Goal: Information Seeking & Learning: Learn about a topic

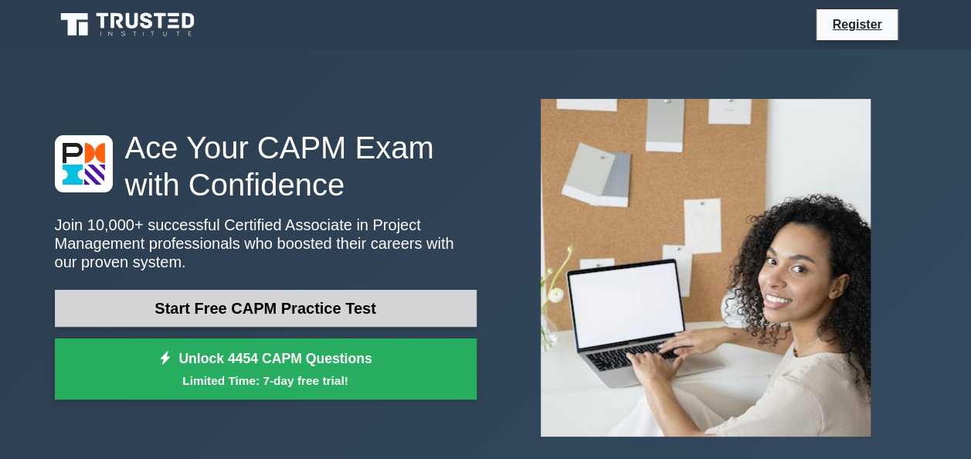
click at [182, 301] on link "Start Free CAPM Practice Test" at bounding box center [266, 308] width 422 height 37
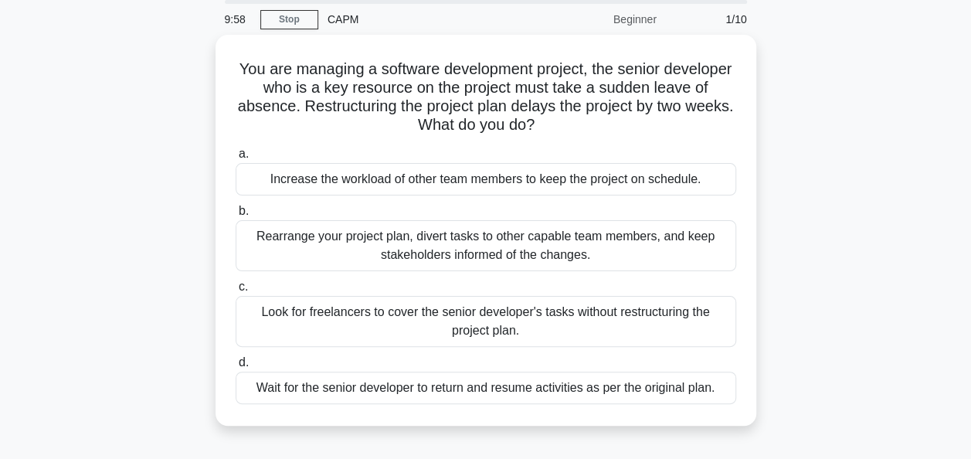
scroll to position [2, 0]
